Goal: Task Accomplishment & Management: Use online tool/utility

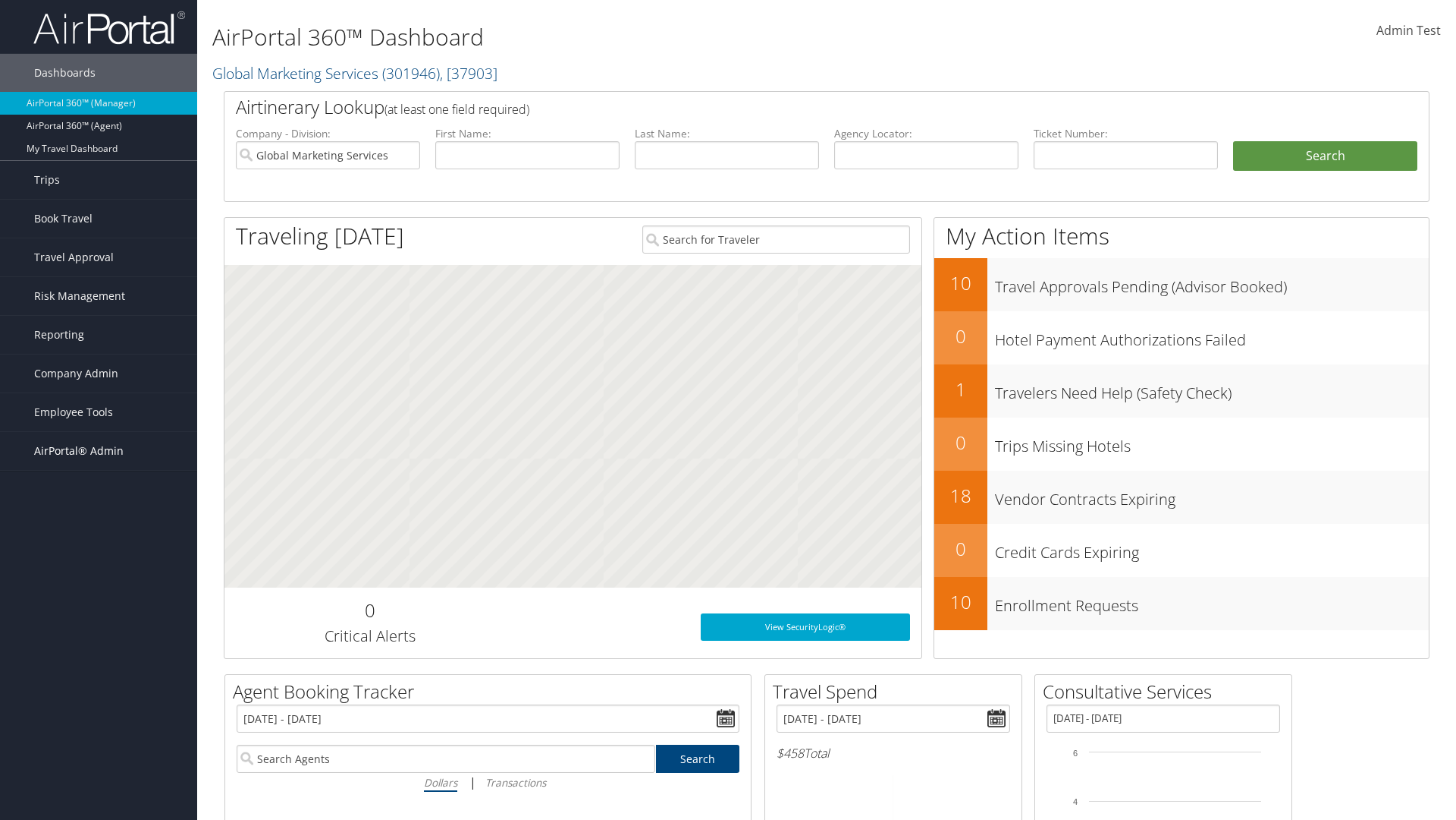
click at [99, 450] on span "AirPortal® Admin" at bounding box center [79, 451] width 89 height 38
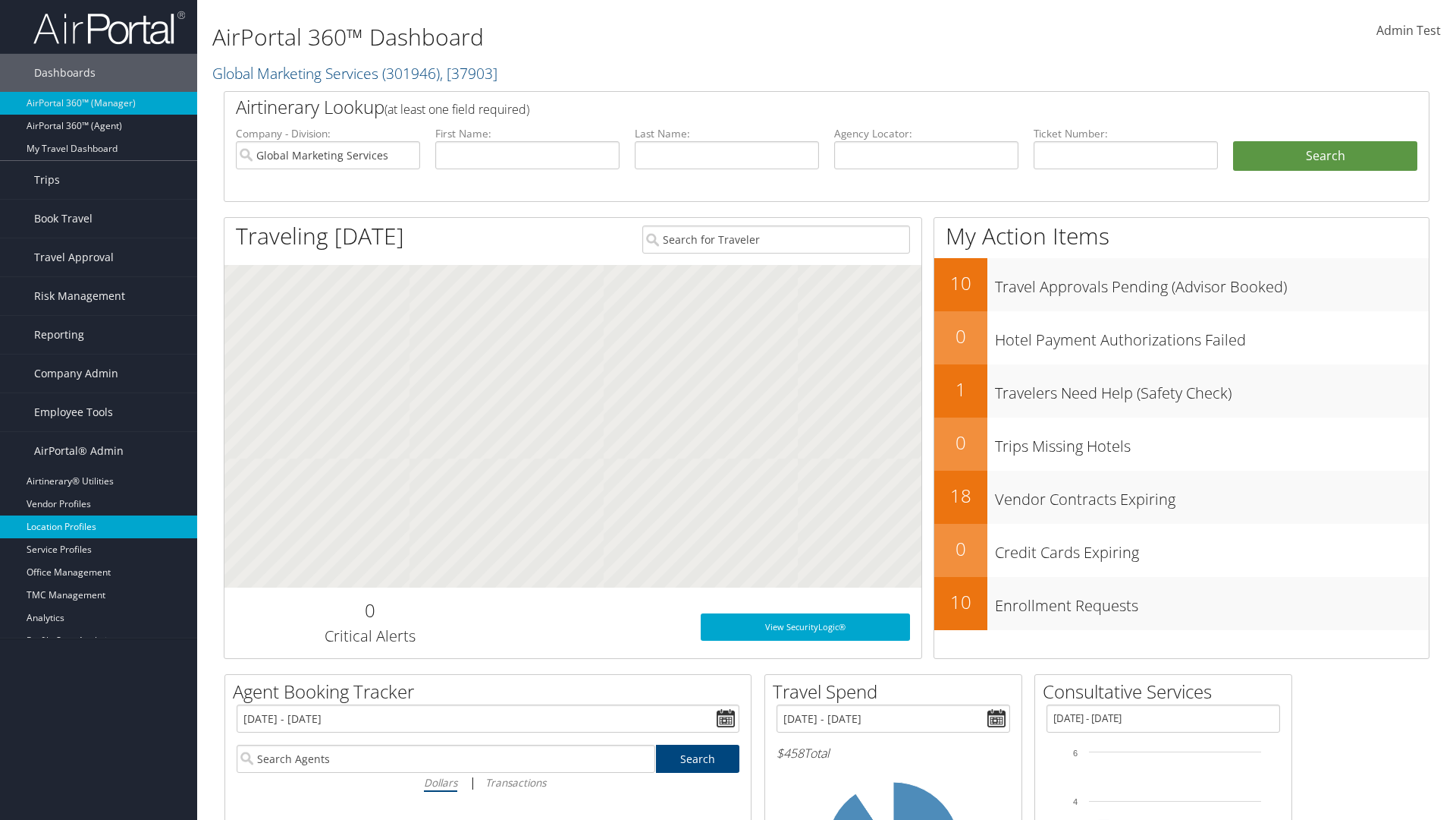
click at [99, 526] on link "Location Profiles" at bounding box center [98, 527] width 197 height 23
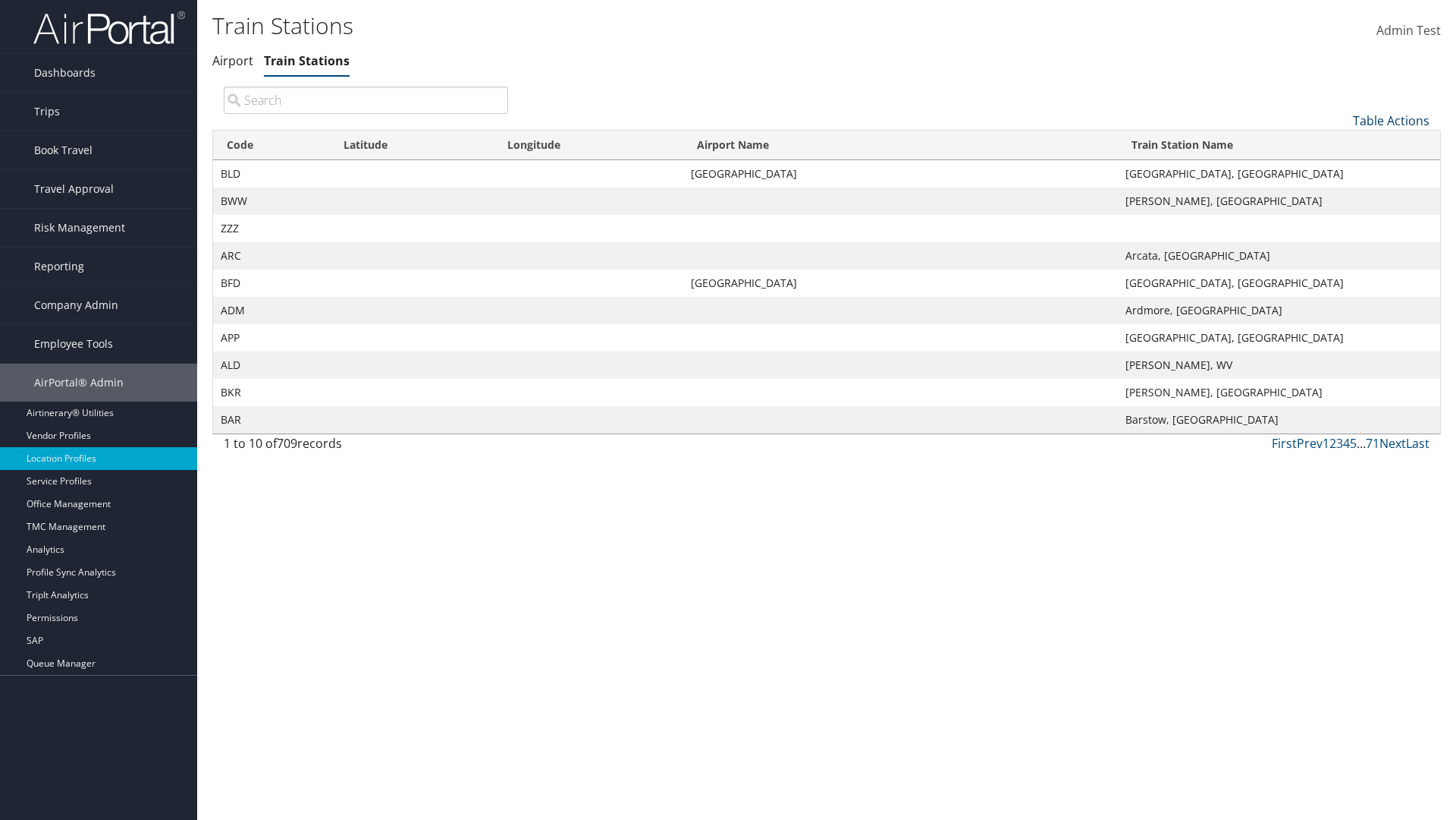
click at [1391, 120] on link "Table Actions" at bounding box center [1392, 120] width 77 height 16
click at [1340, 195] on link "Column Visibility" at bounding box center [1341, 195] width 200 height 26
click at [1340, 145] on link "Code" at bounding box center [1341, 145] width 200 height 26
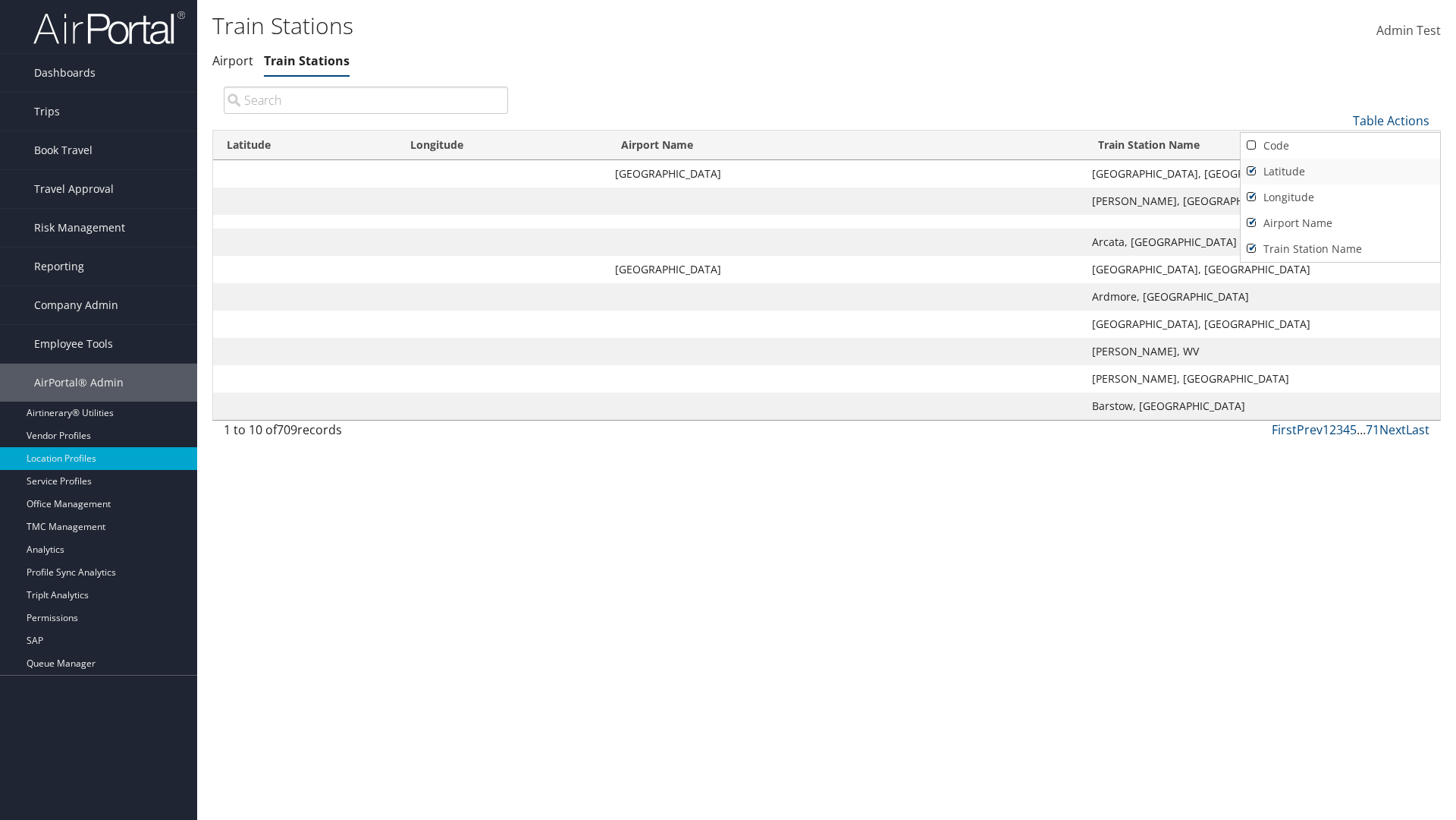
click at [1340, 171] on link "Latitude" at bounding box center [1341, 171] width 200 height 26
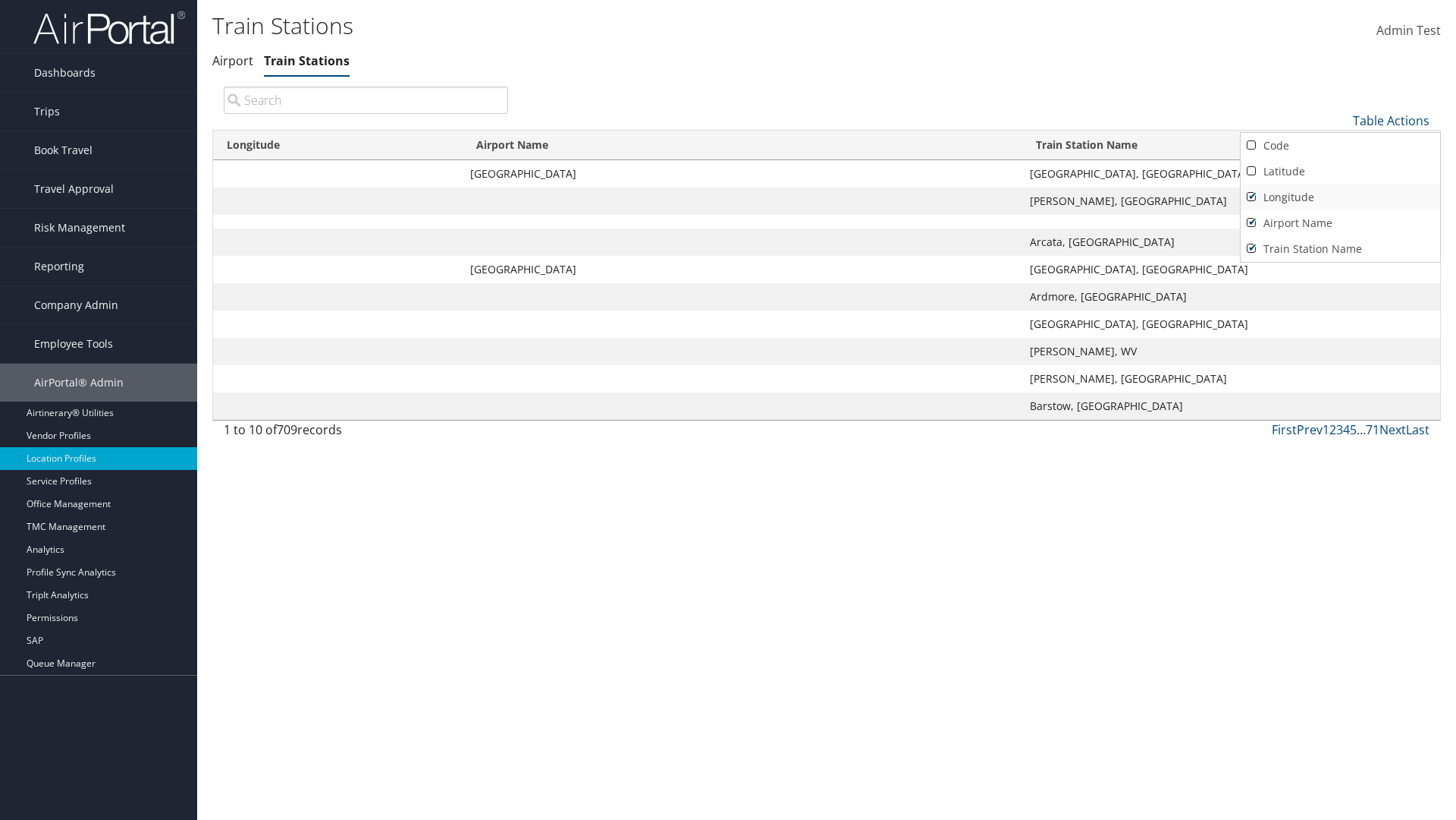
click at [1340, 197] on link "Longitude" at bounding box center [1341, 197] width 200 height 26
click at [1340, 223] on link "Airport Name" at bounding box center [1341, 223] width 200 height 26
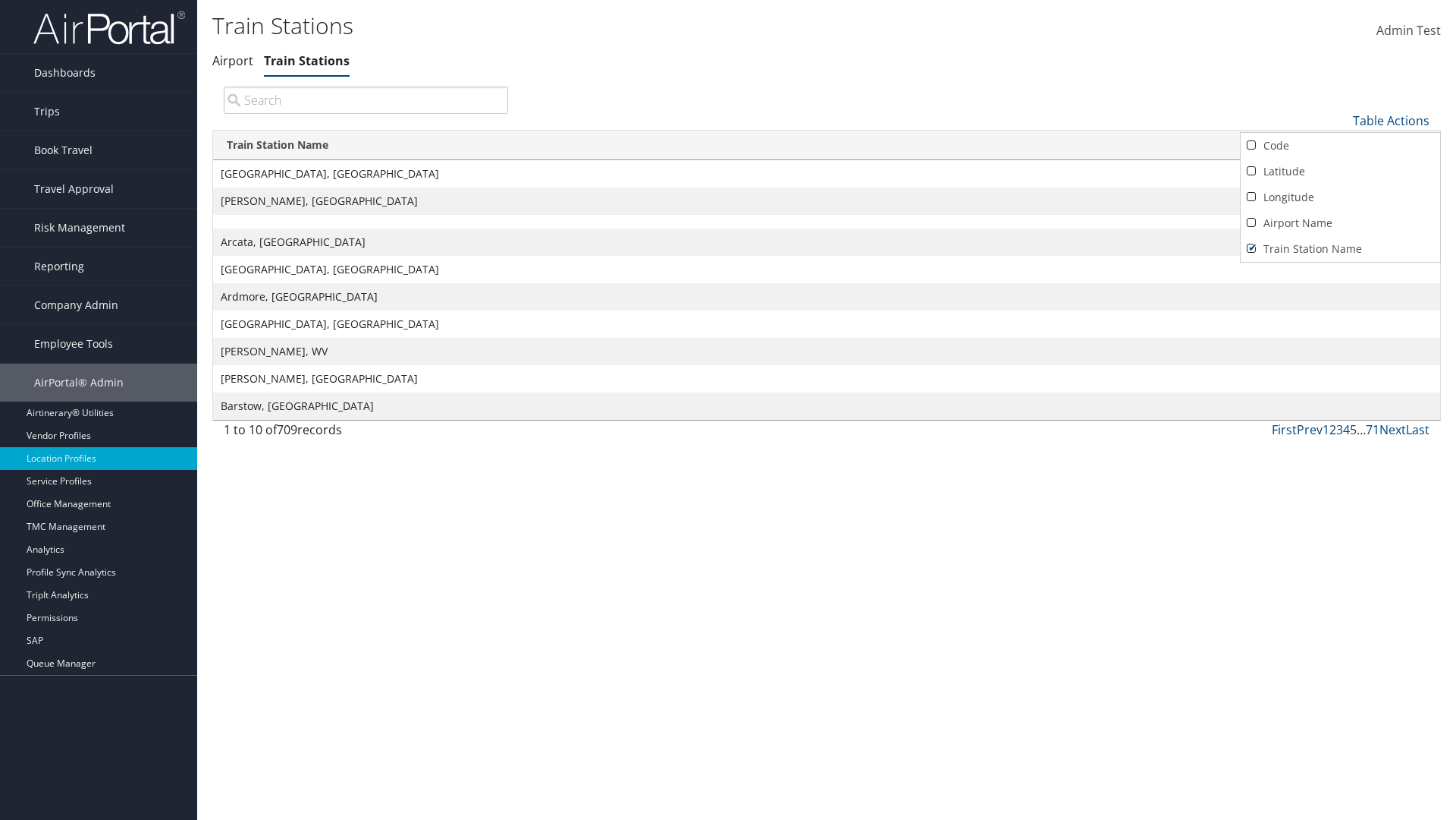
click at [728, 410] on div at bounding box center [728, 410] width 1456 height 820
click at [1391, 120] on link "Table Actions" at bounding box center [1392, 120] width 77 height 16
click at [1340, 195] on link "Column Visibility" at bounding box center [1341, 195] width 200 height 26
click at [1340, 145] on link "Code" at bounding box center [1341, 145] width 200 height 26
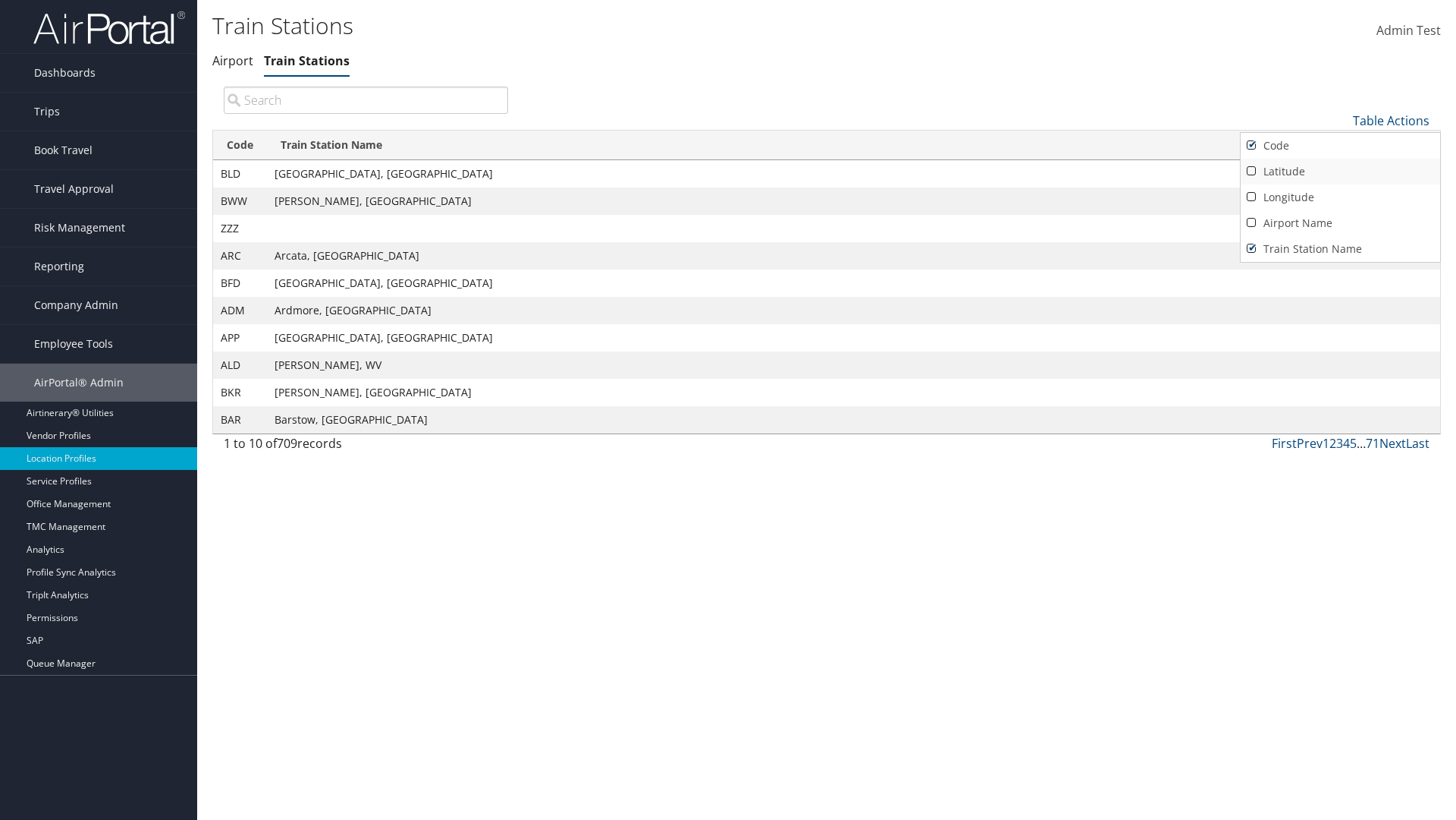
click at [1340, 171] on link "Latitude" at bounding box center [1341, 171] width 200 height 26
click at [1340, 197] on link "Longitude" at bounding box center [1341, 197] width 200 height 26
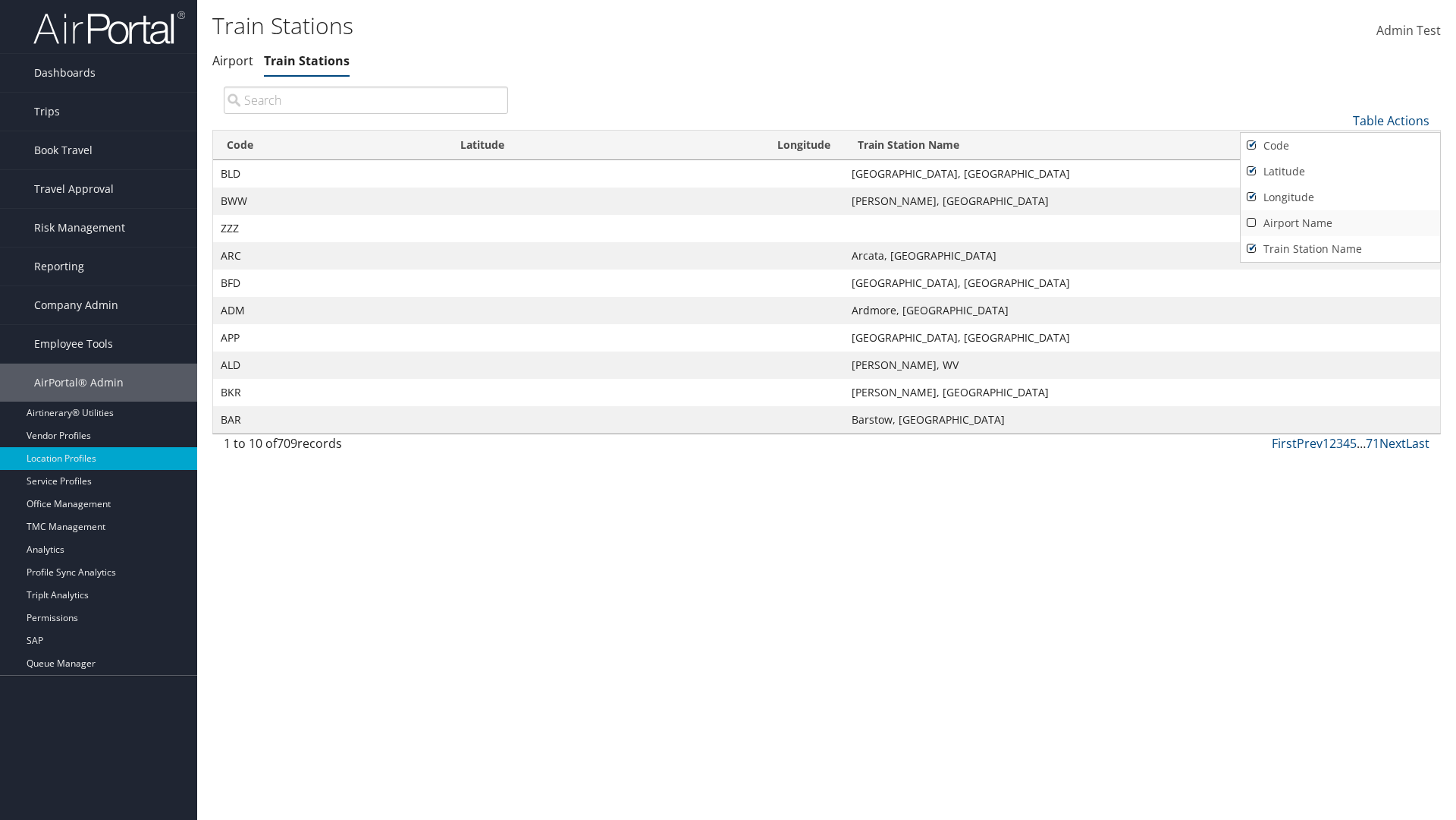
click at [1340, 223] on link "Airport Name" at bounding box center [1341, 223] width 200 height 26
click at [728, 410] on div at bounding box center [728, 410] width 1456 height 820
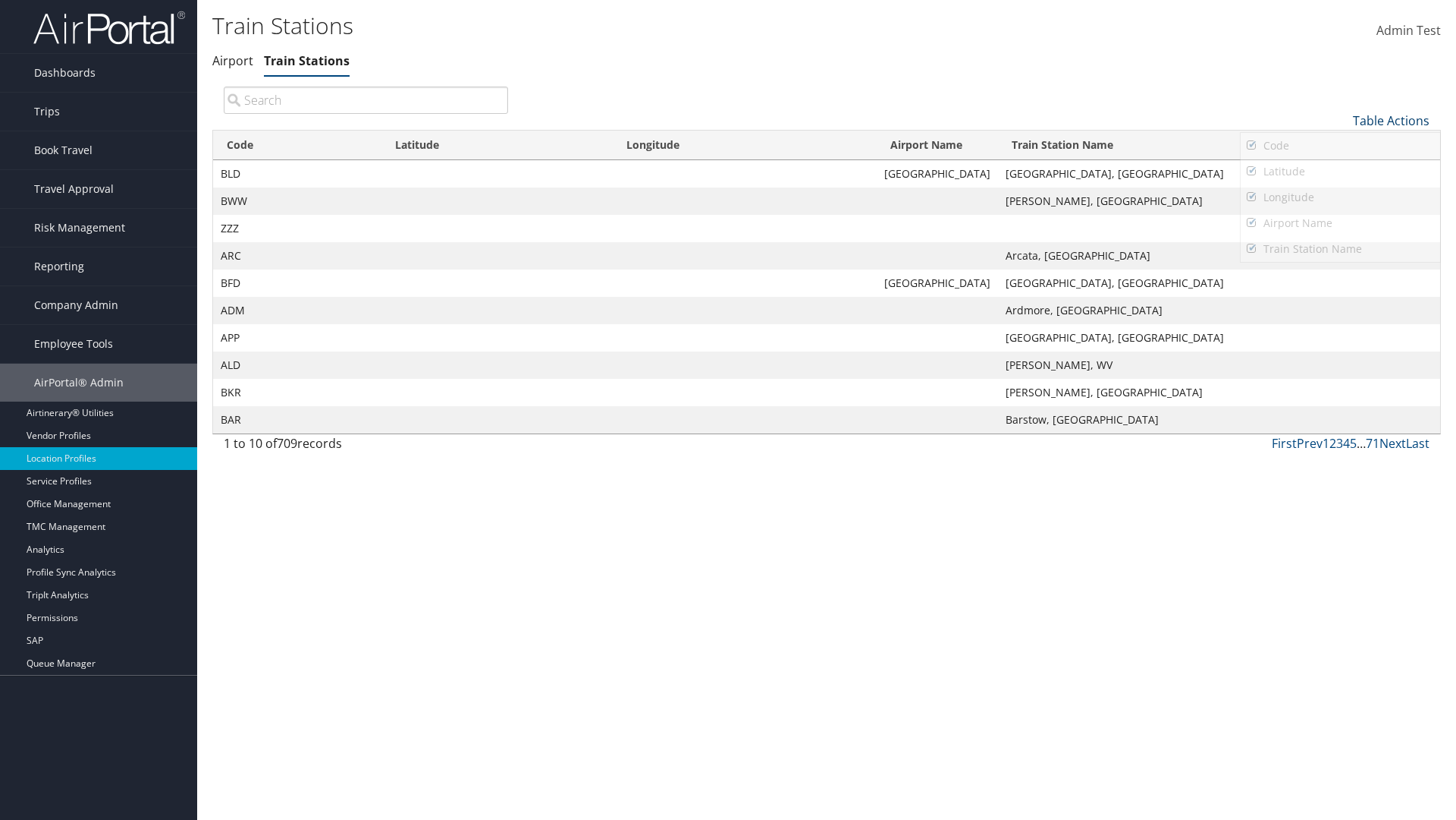
click at [1391, 120] on link "Table Actions" at bounding box center [1392, 120] width 77 height 16
click at [1340, 169] on link "Download Report" at bounding box center [1341, 170] width 200 height 26
